Goal: Find specific page/section: Find specific page/section

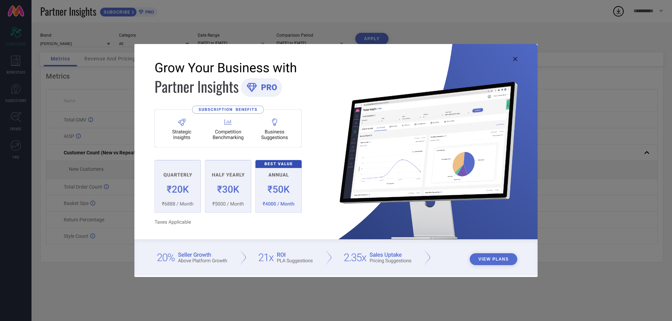
click at [516, 58] on icon at bounding box center [515, 59] width 4 height 4
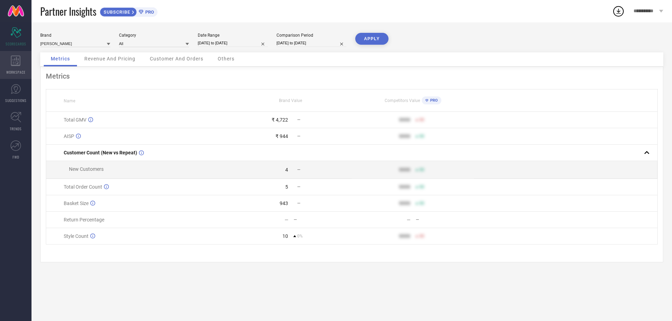
click at [13, 70] on span "WORKSPACE" at bounding box center [15, 72] width 19 height 5
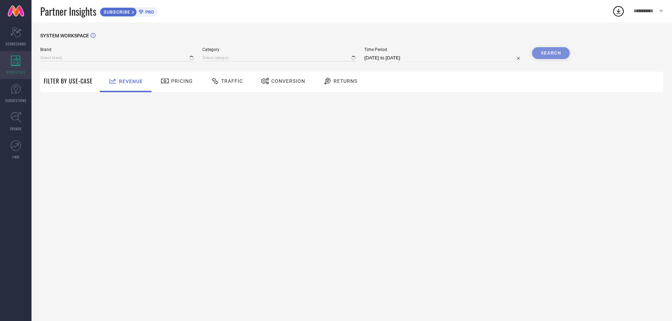
type input "[PERSON_NAME]"
type input "All"
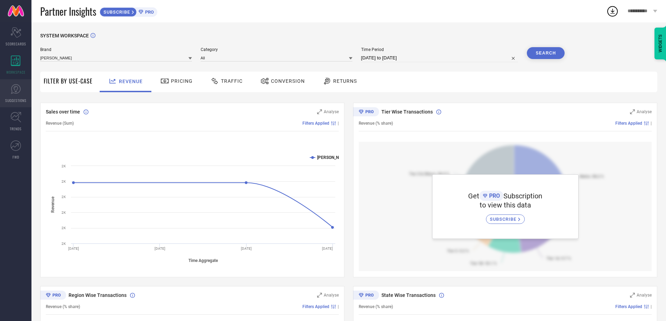
click at [23, 97] on link "SUGGESTIONS" at bounding box center [15, 93] width 31 height 28
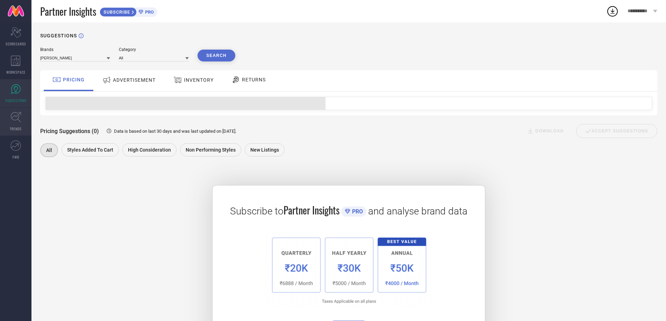
click at [21, 119] on icon at bounding box center [15, 117] width 11 height 11
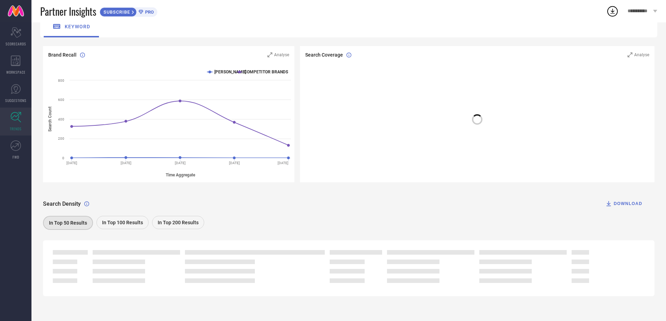
scroll to position [56, 0]
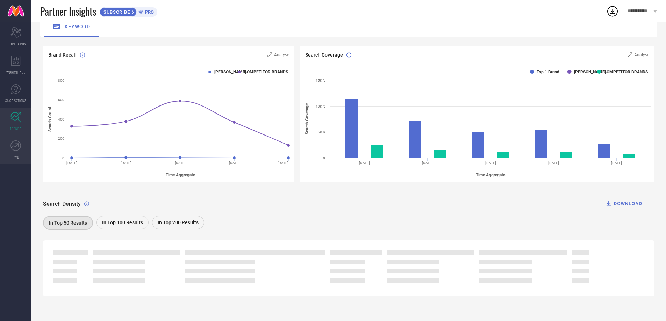
click at [13, 156] on span "FWD" at bounding box center [16, 157] width 7 height 5
